Goal: Information Seeking & Learning: Learn about a topic

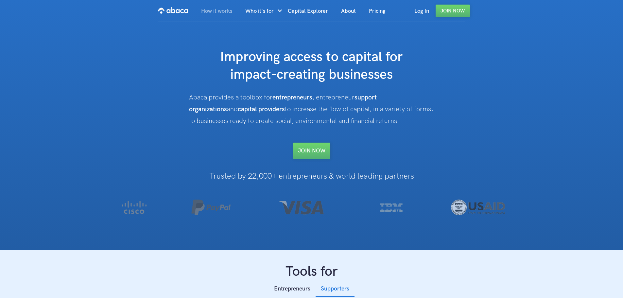
click at [221, 7] on link "How it works" at bounding box center [217, 11] width 44 height 22
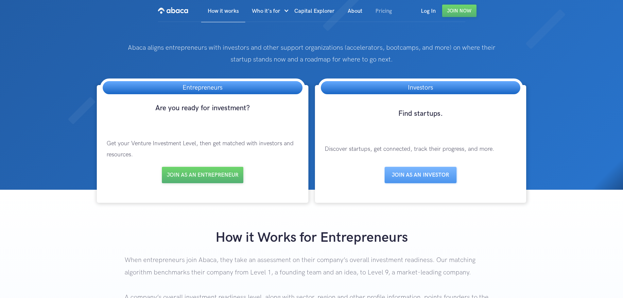
click at [382, 13] on link "Pricing" at bounding box center [384, 11] width 30 height 22
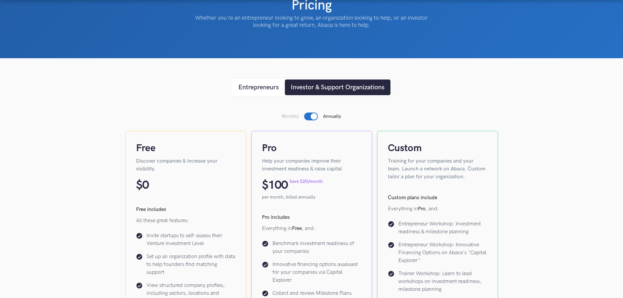
scroll to position [57, 0]
